Goal: Find specific page/section: Find specific page/section

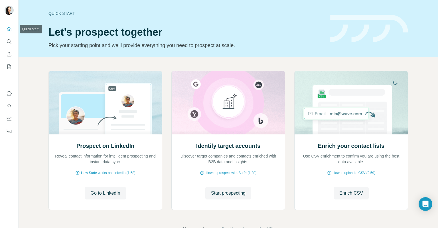
click at [7, 30] on icon "Quick start" at bounding box center [9, 29] width 6 height 6
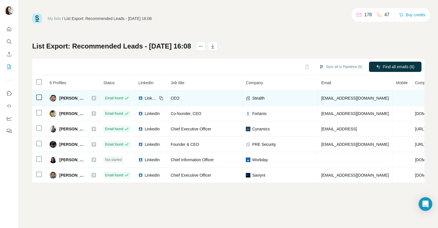
click at [346, 99] on span "alexvernik1982@gmail.com" at bounding box center [355, 98] width 68 height 5
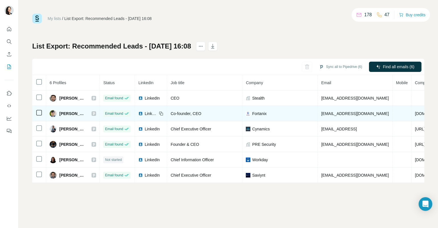
click at [297, 112] on div "Fortanix" at bounding box center [280, 114] width 68 height 6
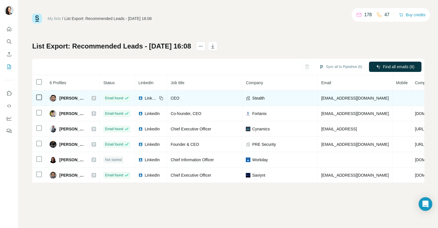
click at [175, 97] on span "CEO" at bounding box center [175, 98] width 9 height 5
click at [198, 98] on div "CEO" at bounding box center [205, 98] width 68 height 6
